Goal: Information Seeking & Learning: Learn about a topic

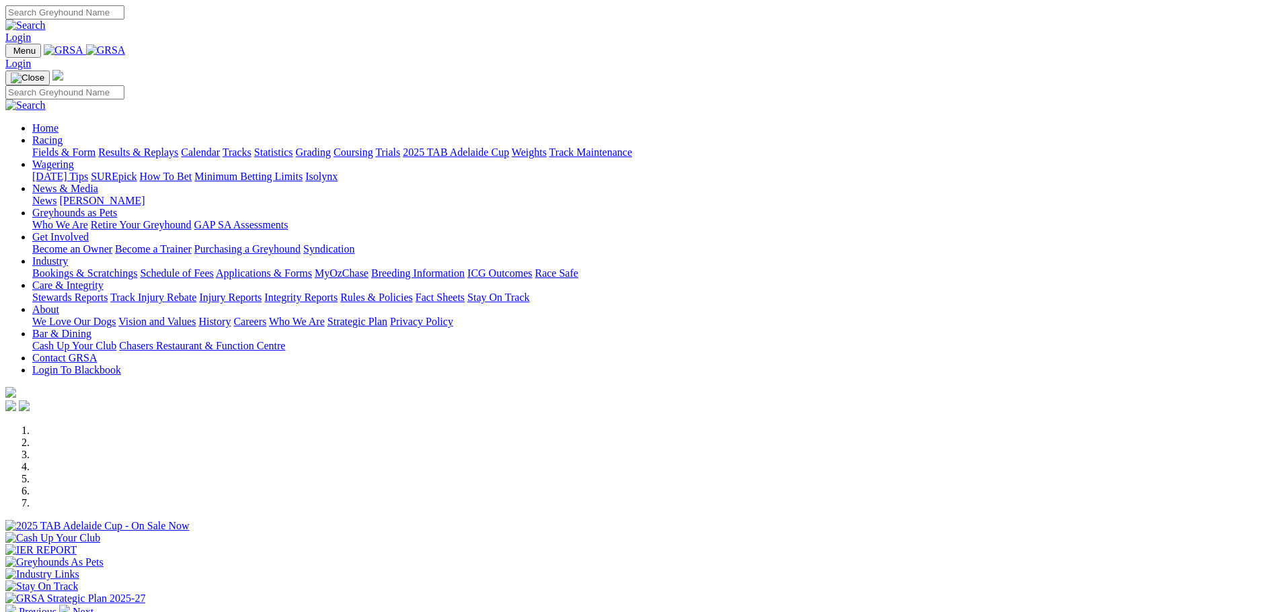
scroll to position [605, 0]
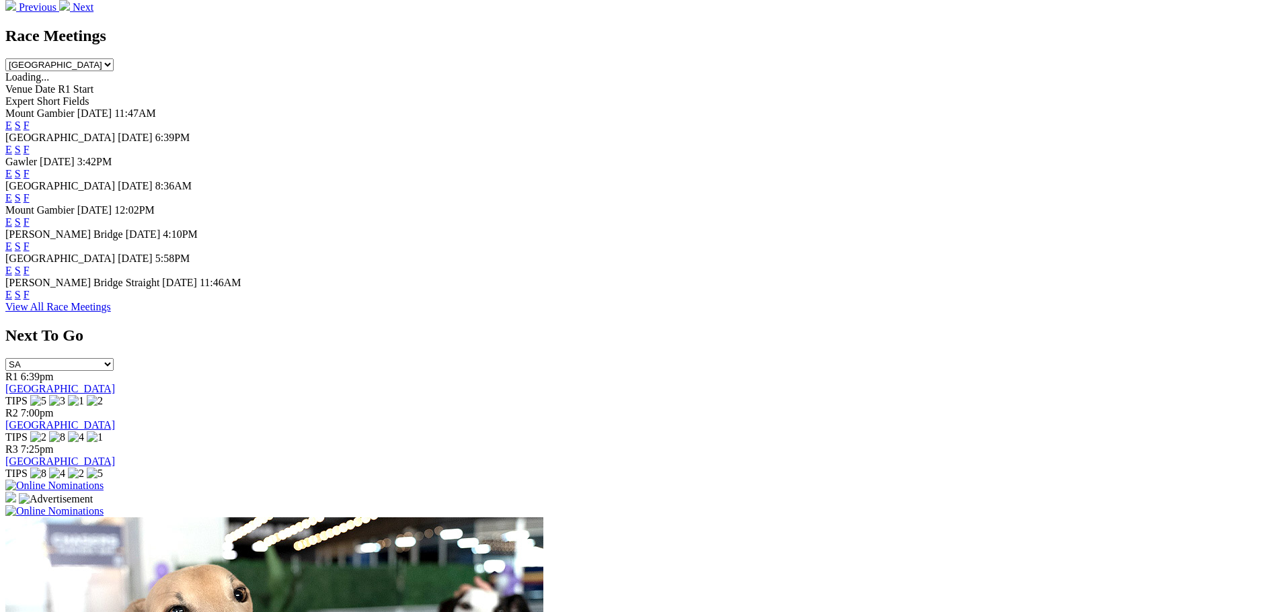
click at [30, 276] on link "F" at bounding box center [27, 270] width 6 height 11
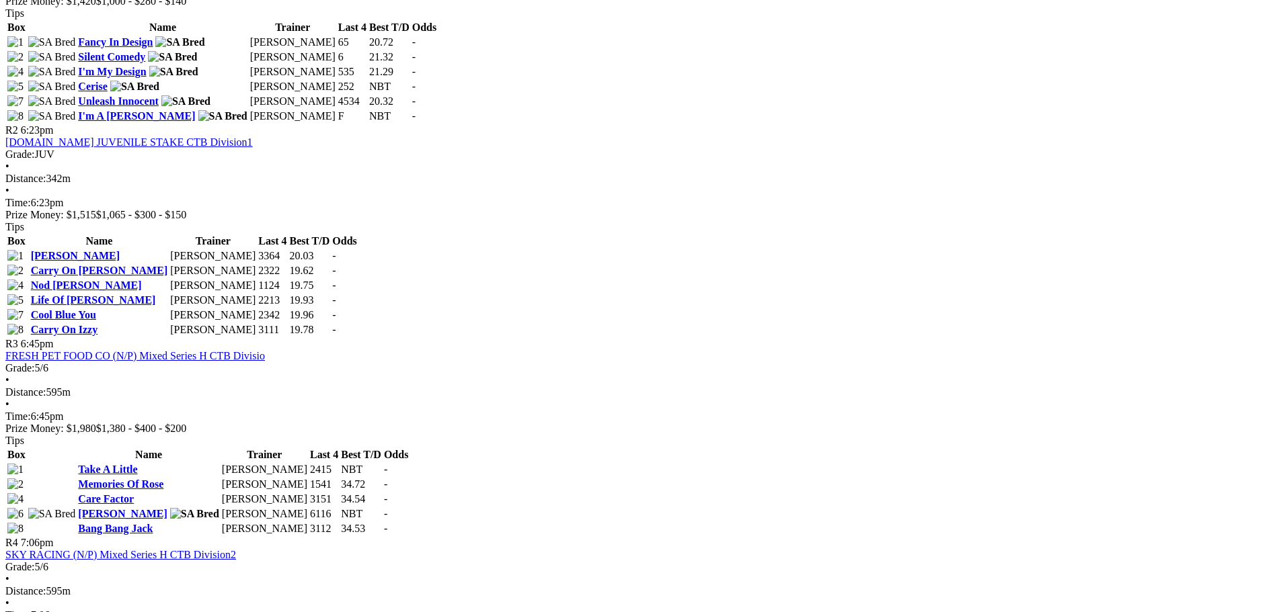
scroll to position [807, 0]
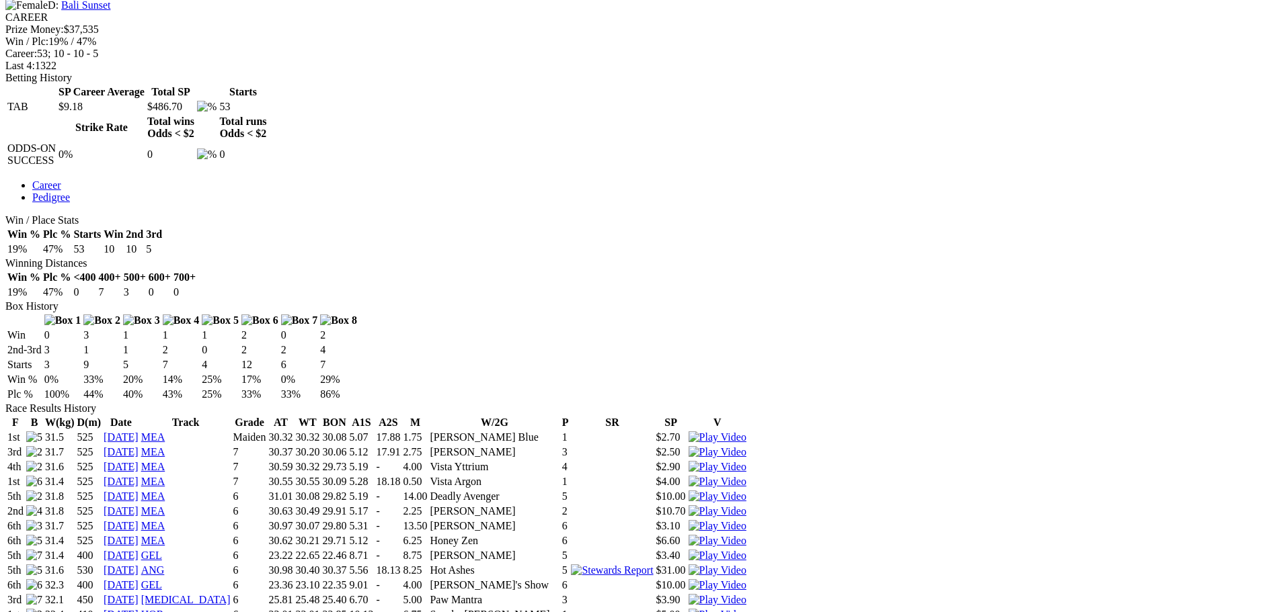
scroll to position [403, 0]
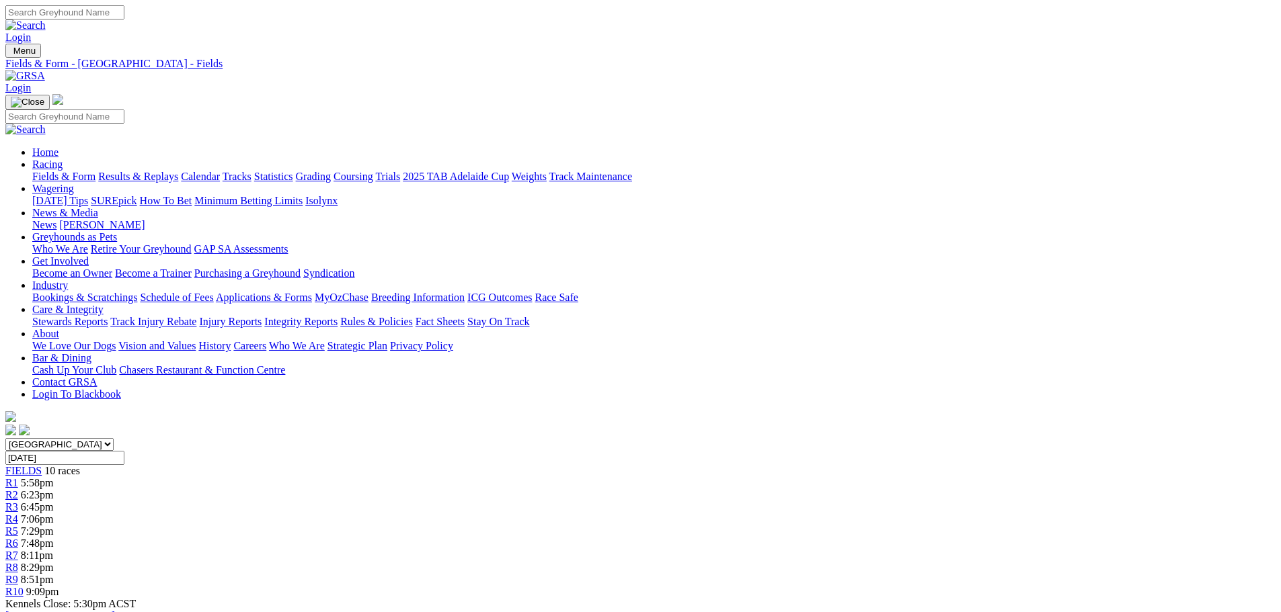
click at [95, 171] on link "Fields & Form" at bounding box center [63, 176] width 63 height 11
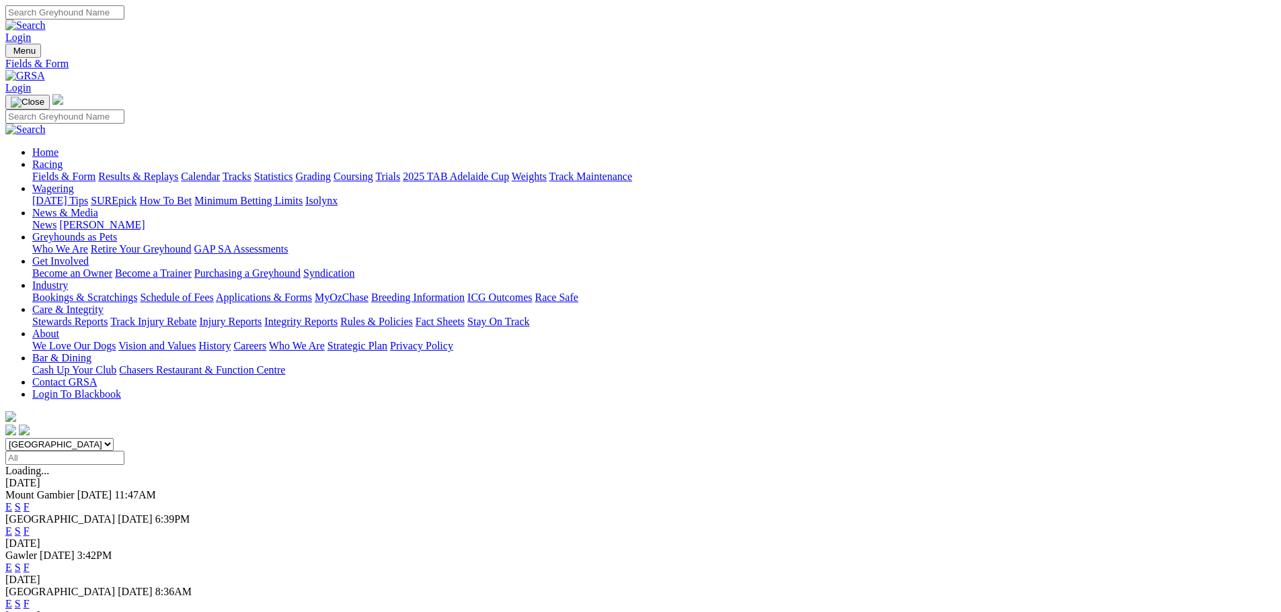
click at [12, 562] on link "E" at bounding box center [8, 567] width 7 height 11
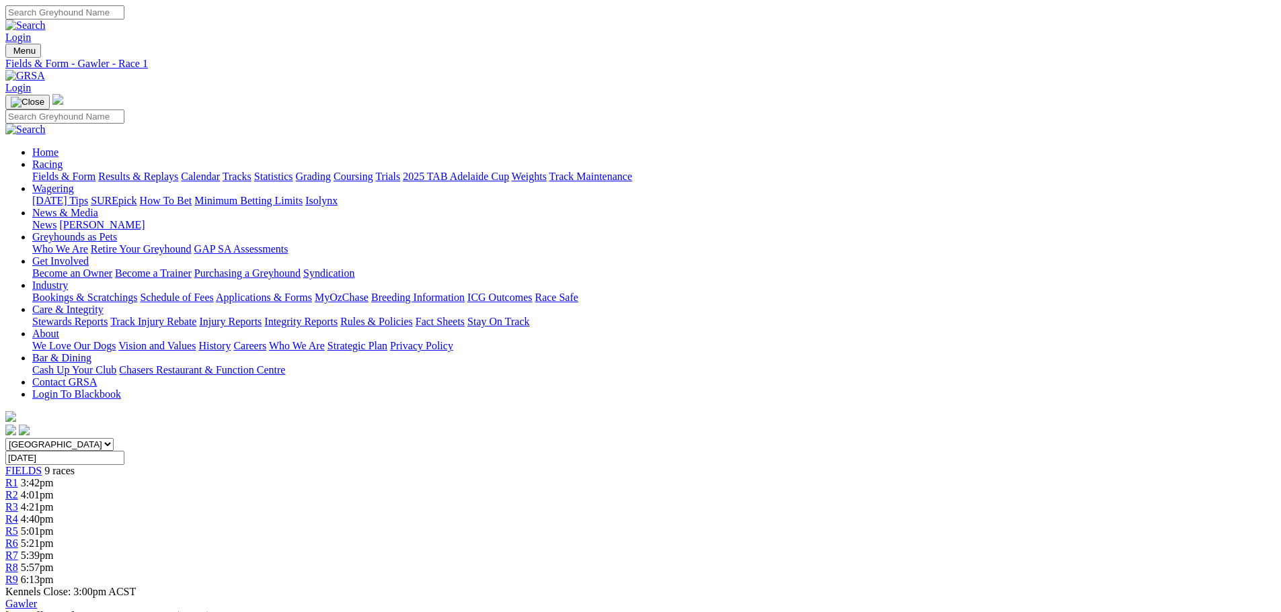
click at [937, 562] on div "R8 5:57pm" at bounding box center [640, 568] width 1270 height 12
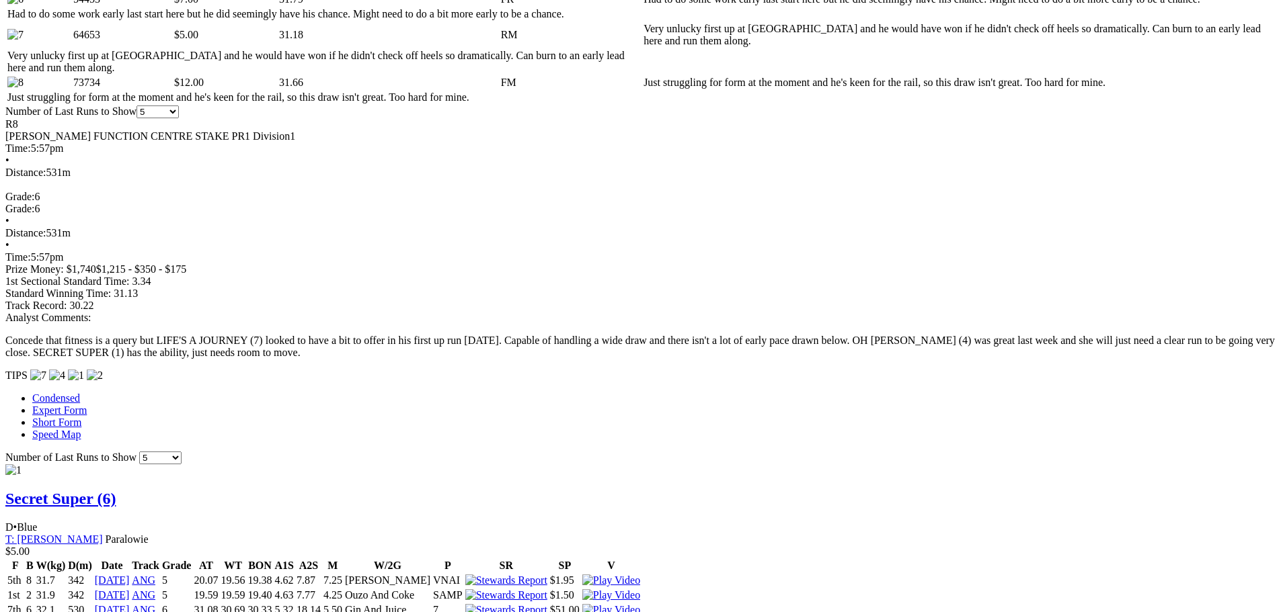
scroll to position [538, 0]
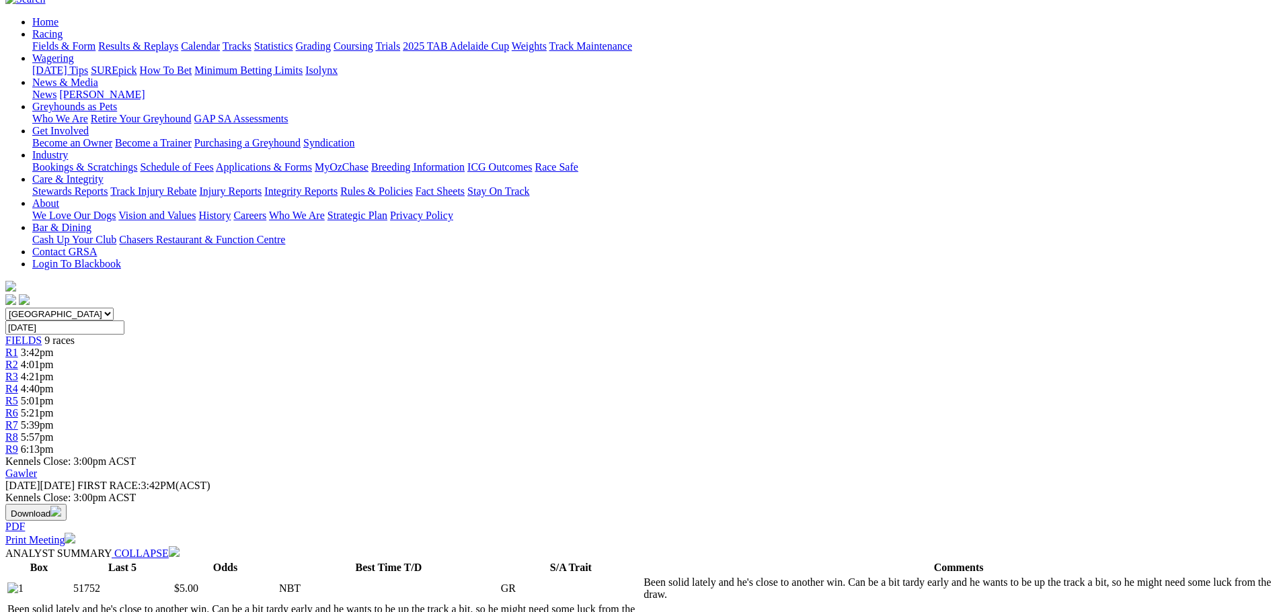
drag, startPoint x: 1173, startPoint y: 315, endPoint x: 1175, endPoint y: 308, distance: 7.9
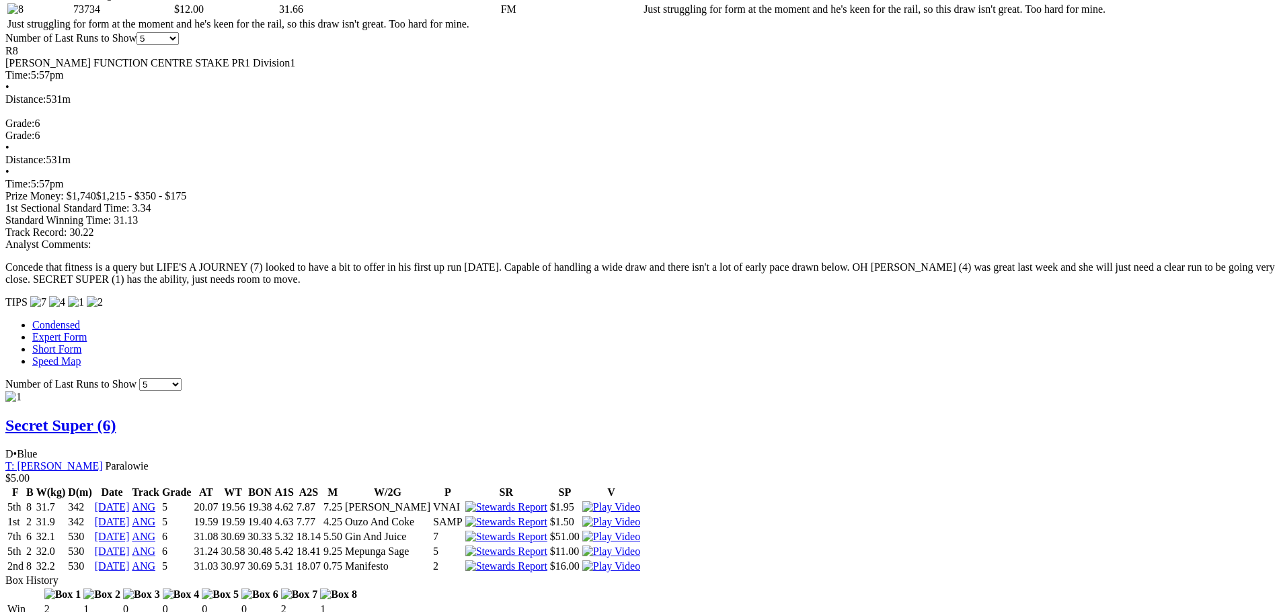
scroll to position [907, 0]
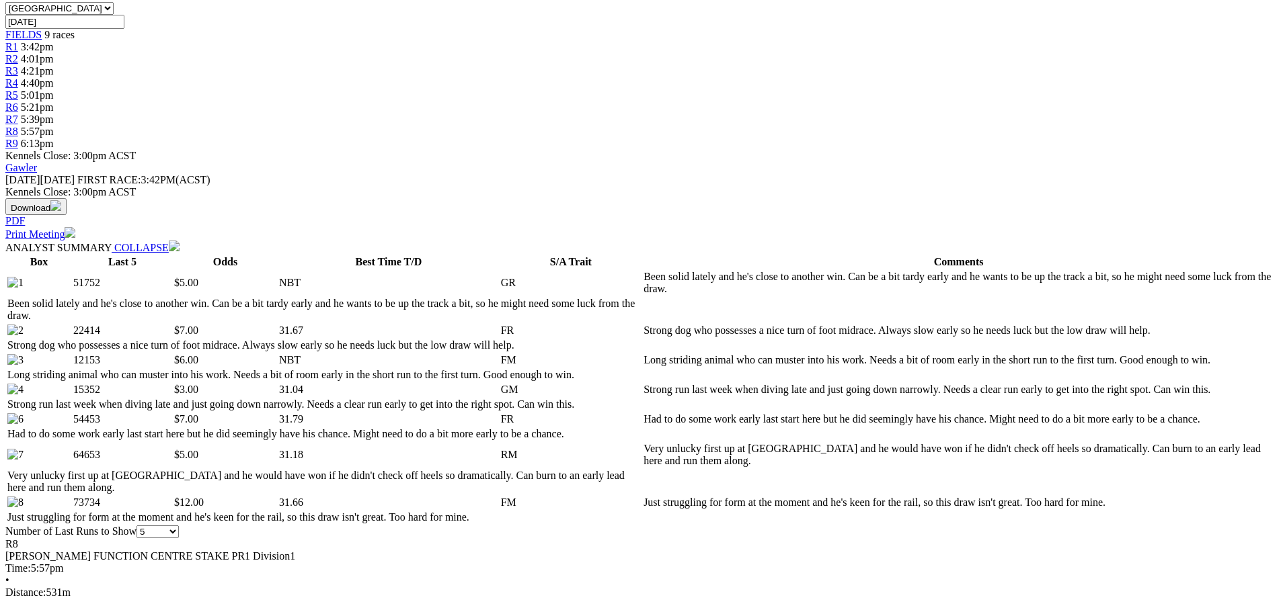
drag, startPoint x: 392, startPoint y: 167, endPoint x: 392, endPoint y: 149, distance: 18.8
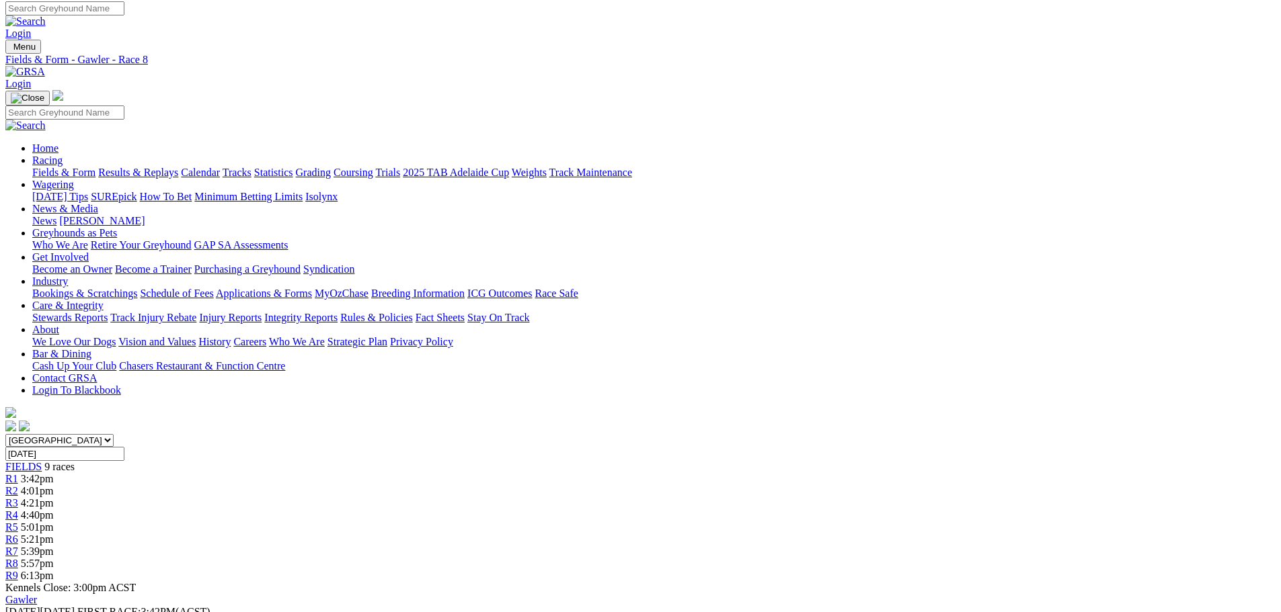
scroll to position [0, 0]
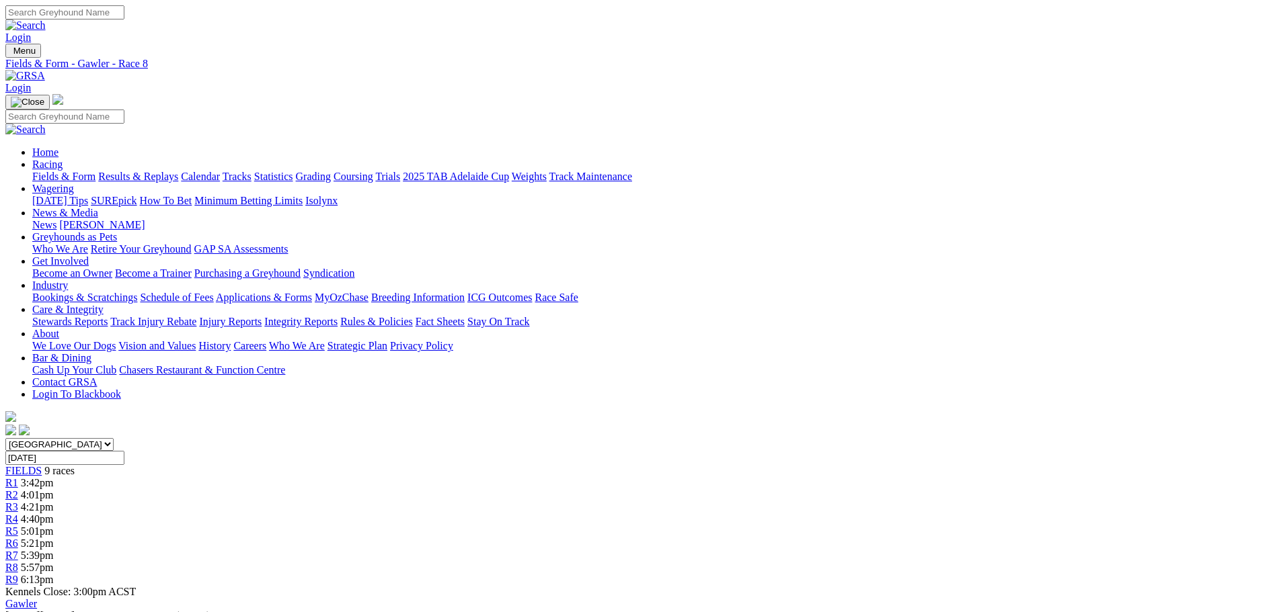
click at [95, 171] on link "Fields & Form" at bounding box center [63, 176] width 63 height 11
